Goal: Obtain resource: Download file/media

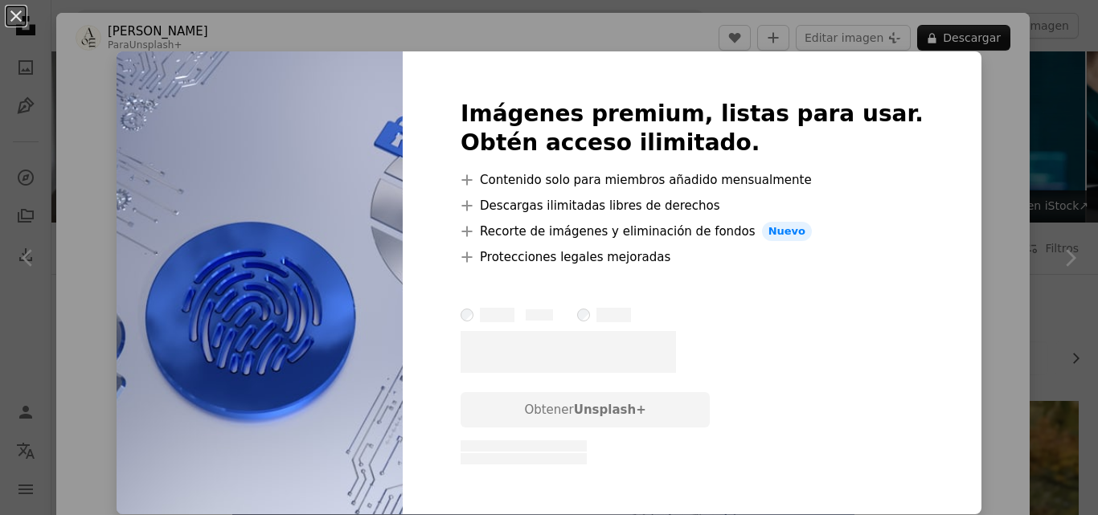
scroll to position [725, 0]
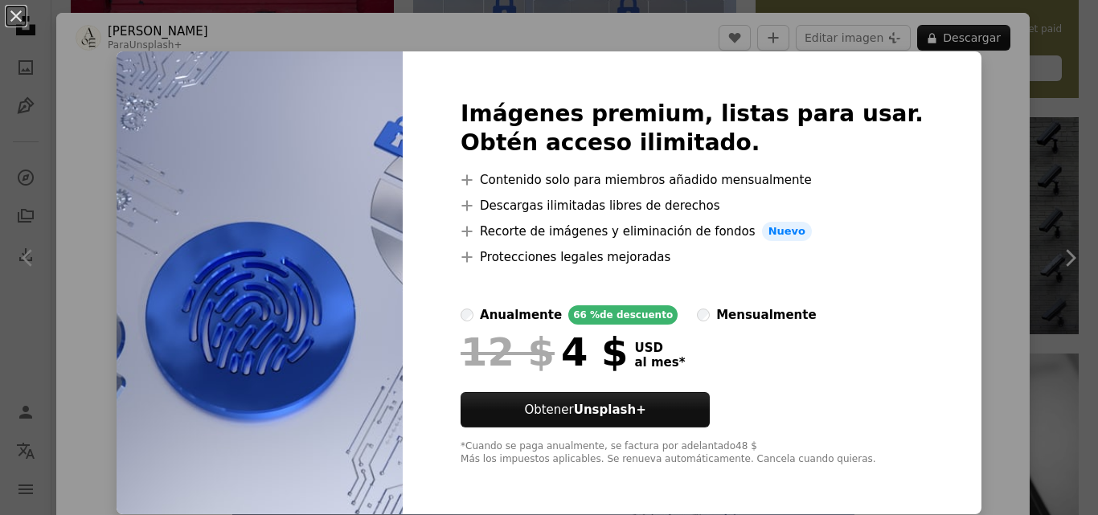
click at [302, 101] on img at bounding box center [260, 282] width 286 height 463
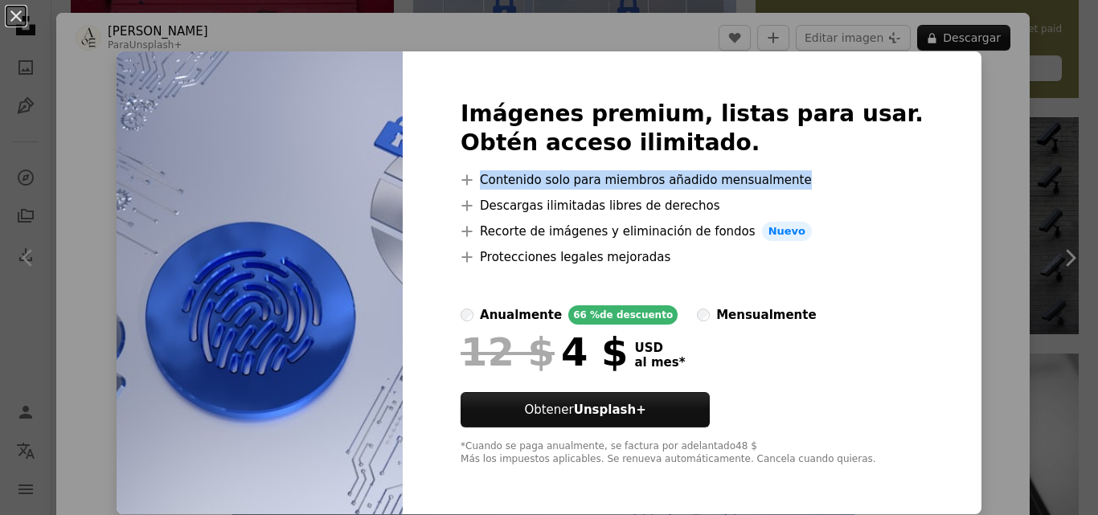
drag, startPoint x: 913, startPoint y: 205, endPoint x: 902, endPoint y: 133, distance: 72.4
click at [902, 133] on div "Imágenes premium, listas para usar. Obtén acceso ilimitado. A plus sign Conteni…" at bounding box center [692, 282] width 579 height 463
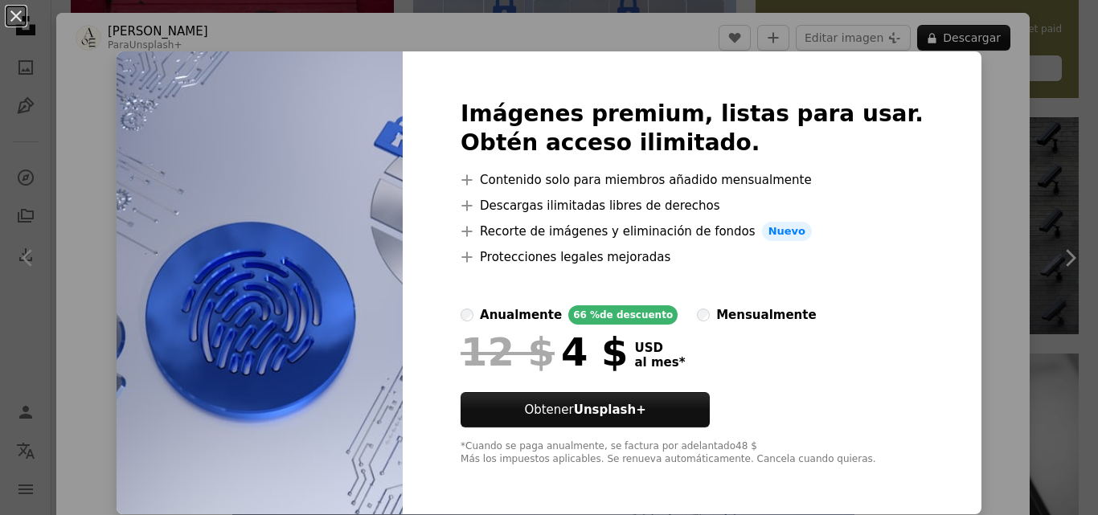
click at [1044, 32] on div "An X shape Imágenes premium, listas para usar. Obtén acceso ilimitado. A plus s…" at bounding box center [549, 257] width 1098 height 515
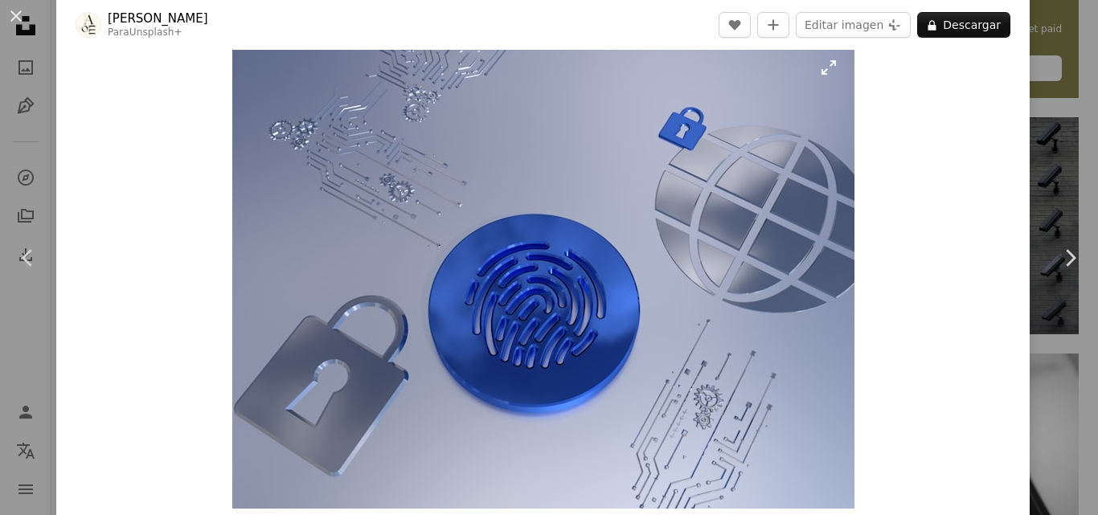
scroll to position [25, 0]
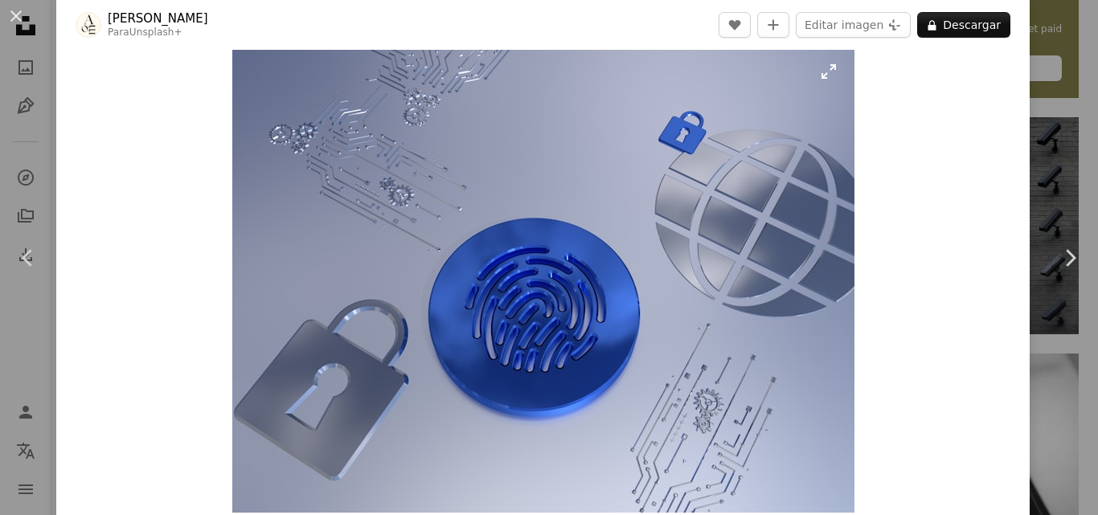
click at [819, 68] on img "Ampliar en esta imagen" at bounding box center [543, 279] width 622 height 467
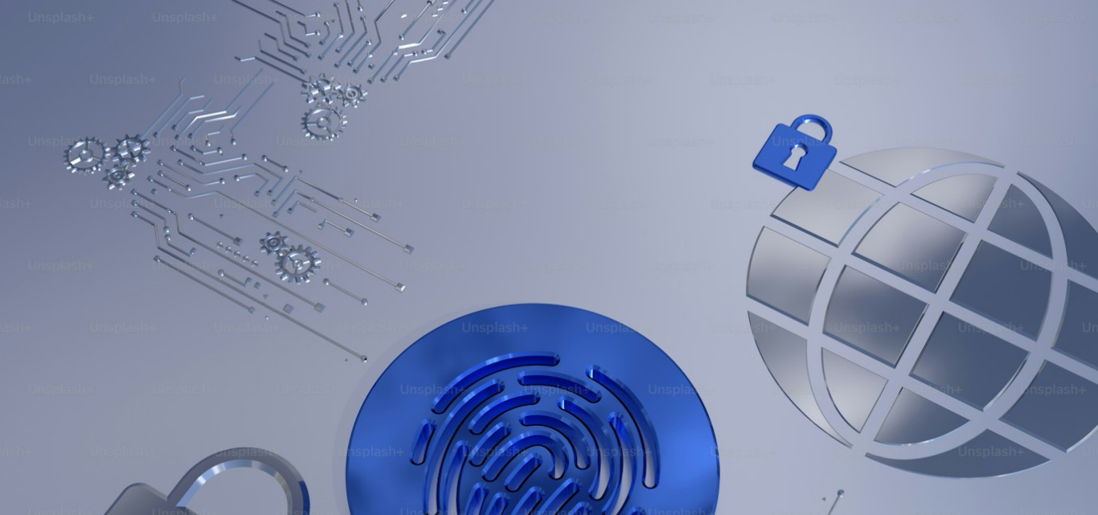
scroll to position [146, 0]
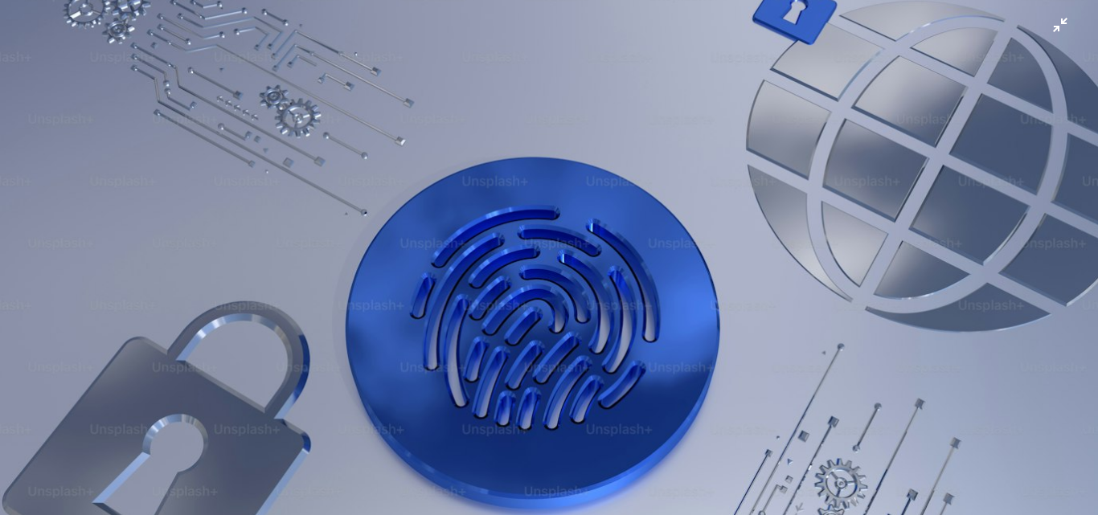
click at [716, 279] on img "Reducir el zoom en esta imagen" at bounding box center [549, 266] width 1100 height 826
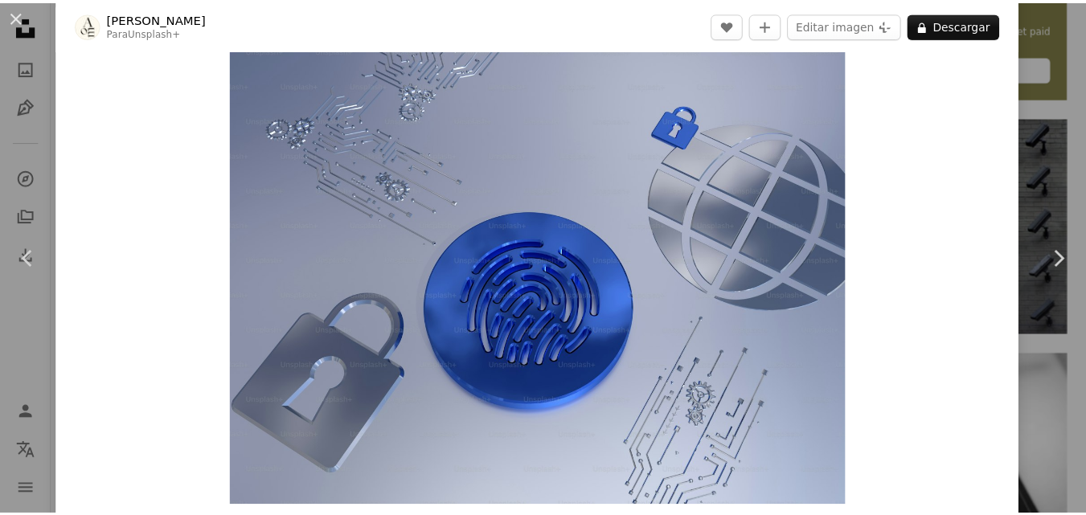
scroll to position [26, 0]
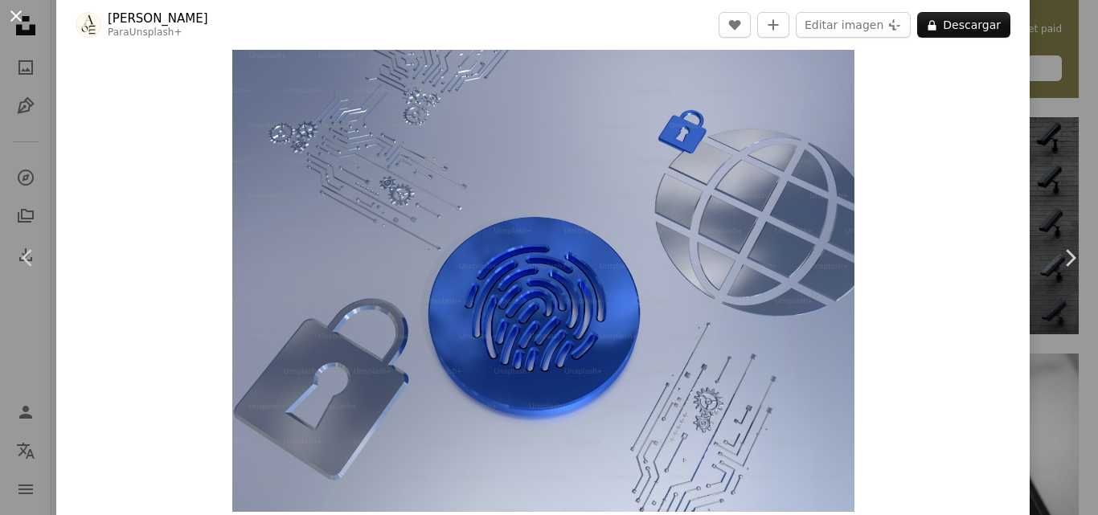
click at [21, 9] on button "An X shape" at bounding box center [15, 15] width 19 height 19
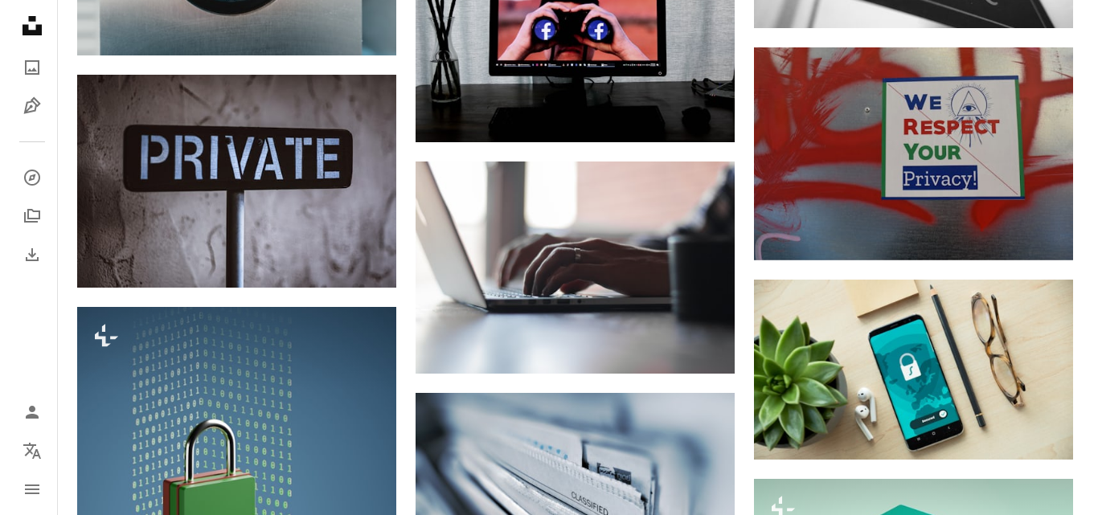
scroll to position [1237, 0]
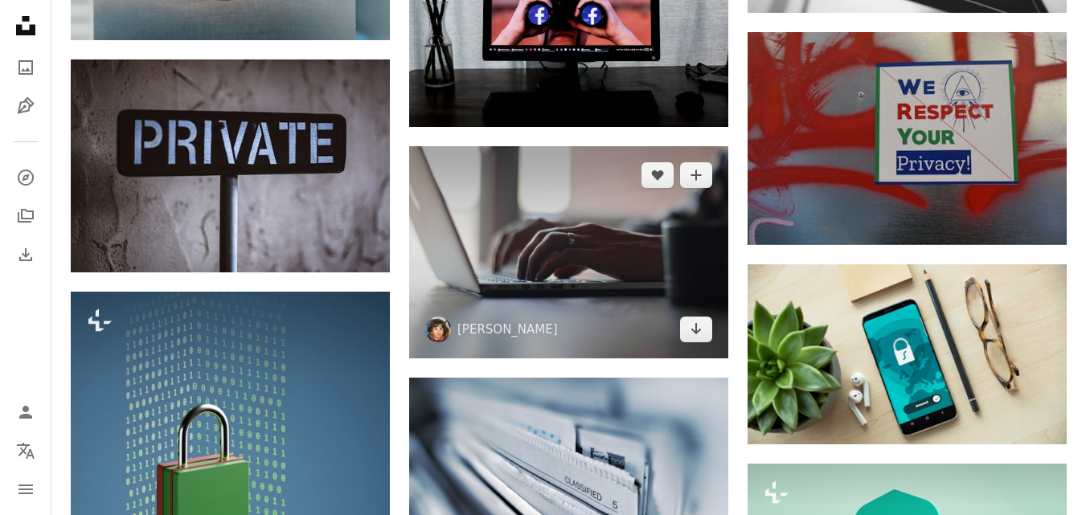
click at [674, 242] on img at bounding box center [568, 252] width 319 height 212
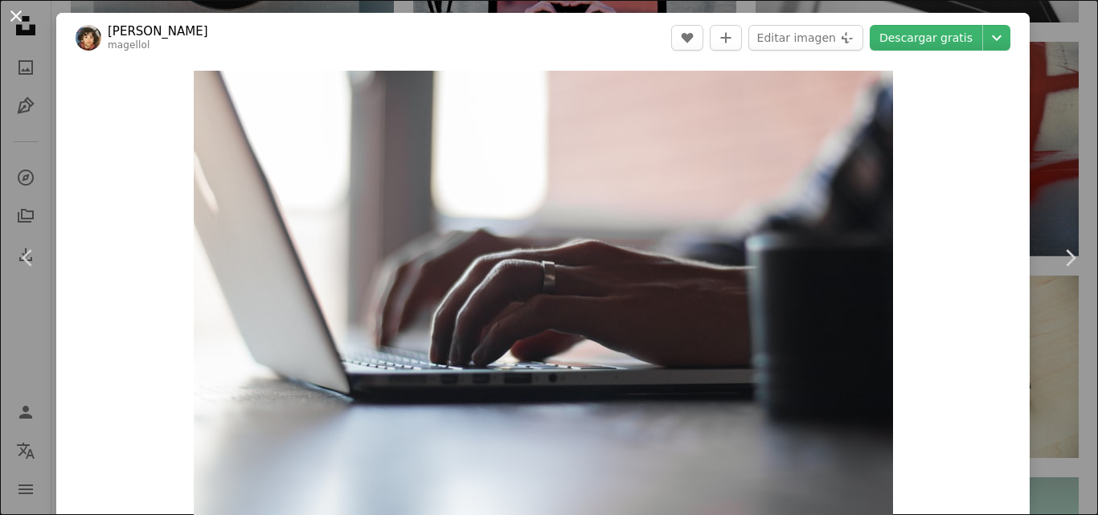
click at [10, 24] on button "An X shape" at bounding box center [15, 15] width 19 height 19
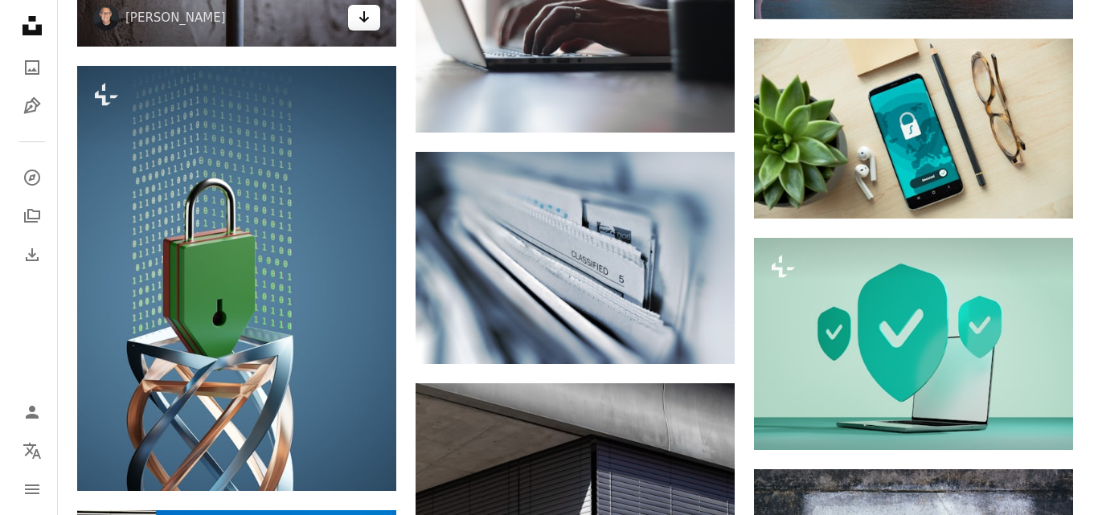
scroll to position [1487, 0]
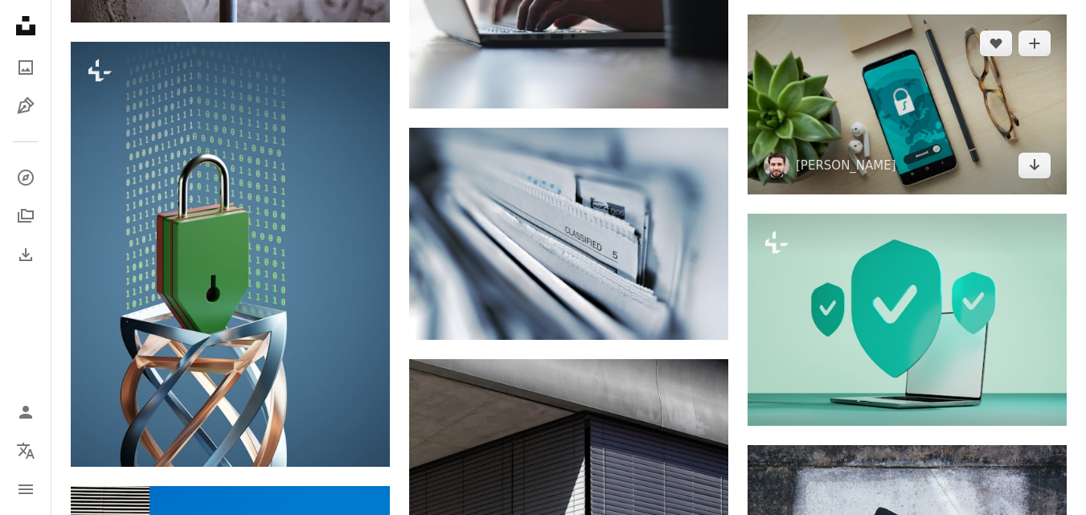
click at [1033, 116] on img at bounding box center [907, 104] width 319 height 180
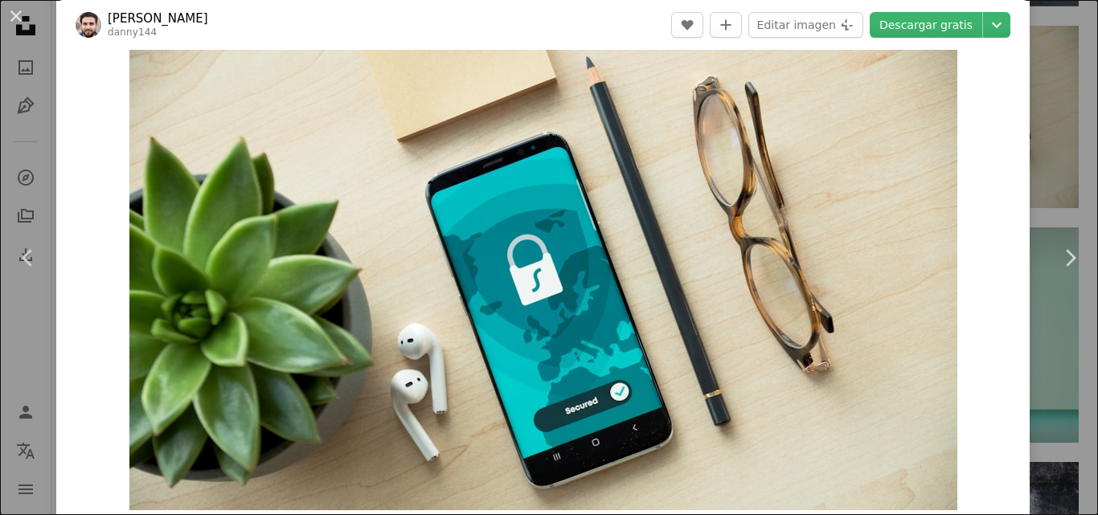
scroll to position [18, 0]
